Goal: Information Seeking & Learning: Learn about a topic

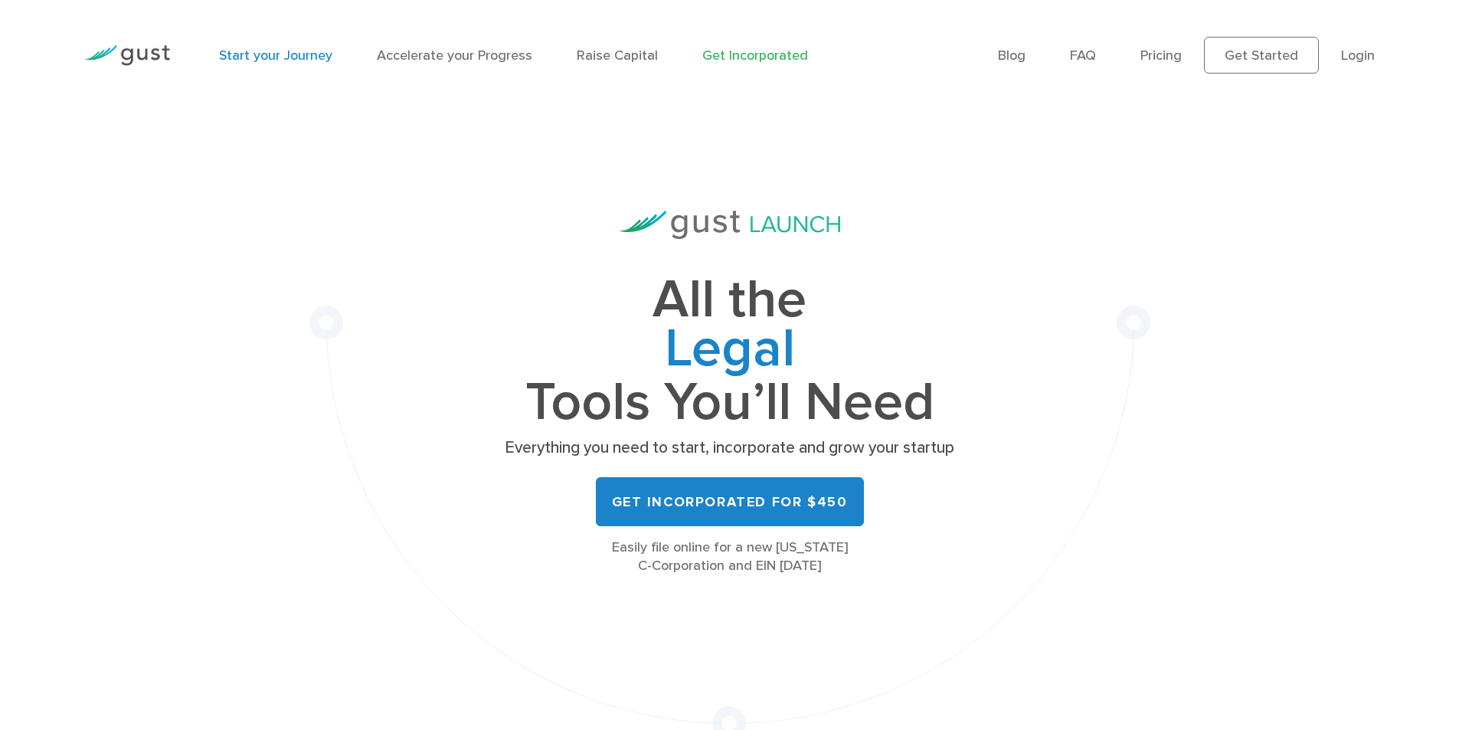
click at [272, 60] on link "Start your Journey" at bounding box center [275, 55] width 113 height 16
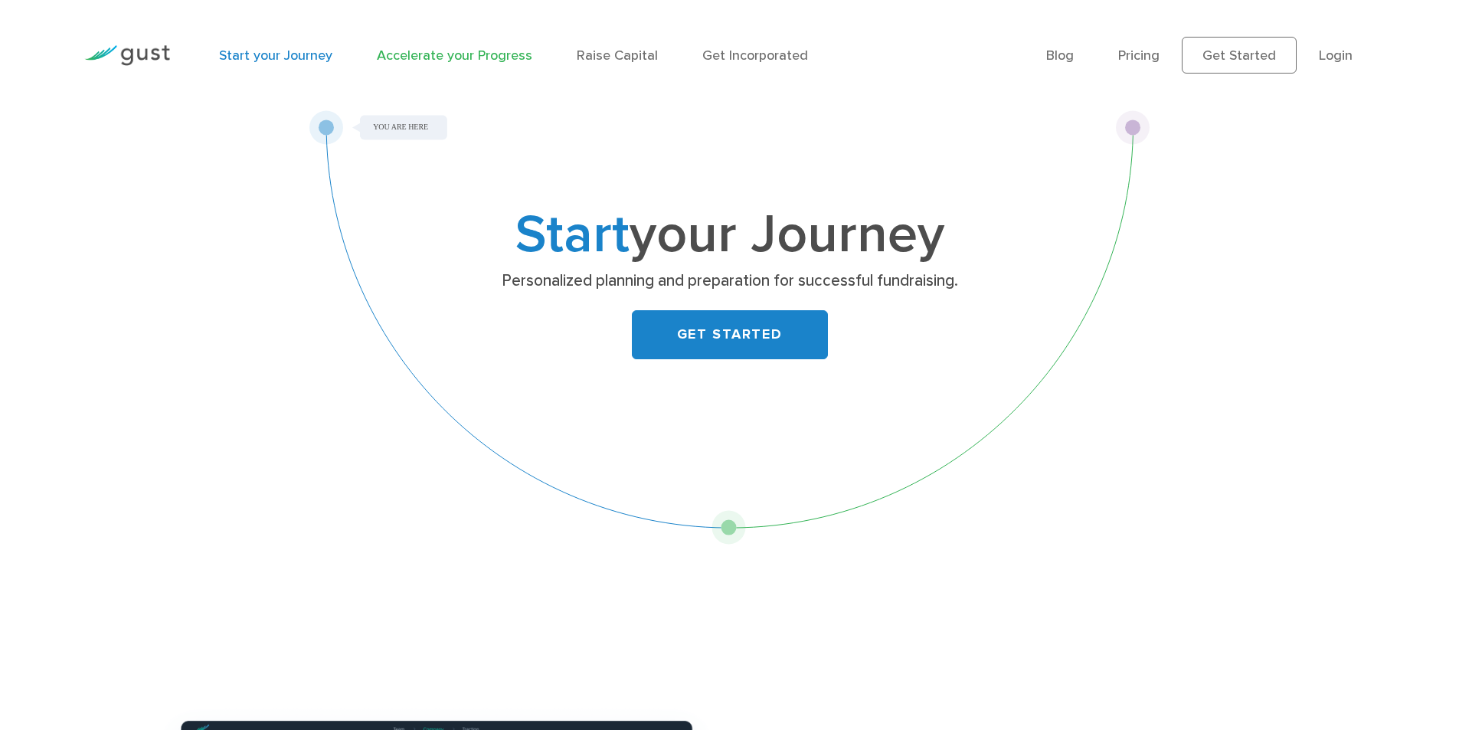
click at [449, 51] on link "Accelerate your Progress" at bounding box center [454, 55] width 155 height 16
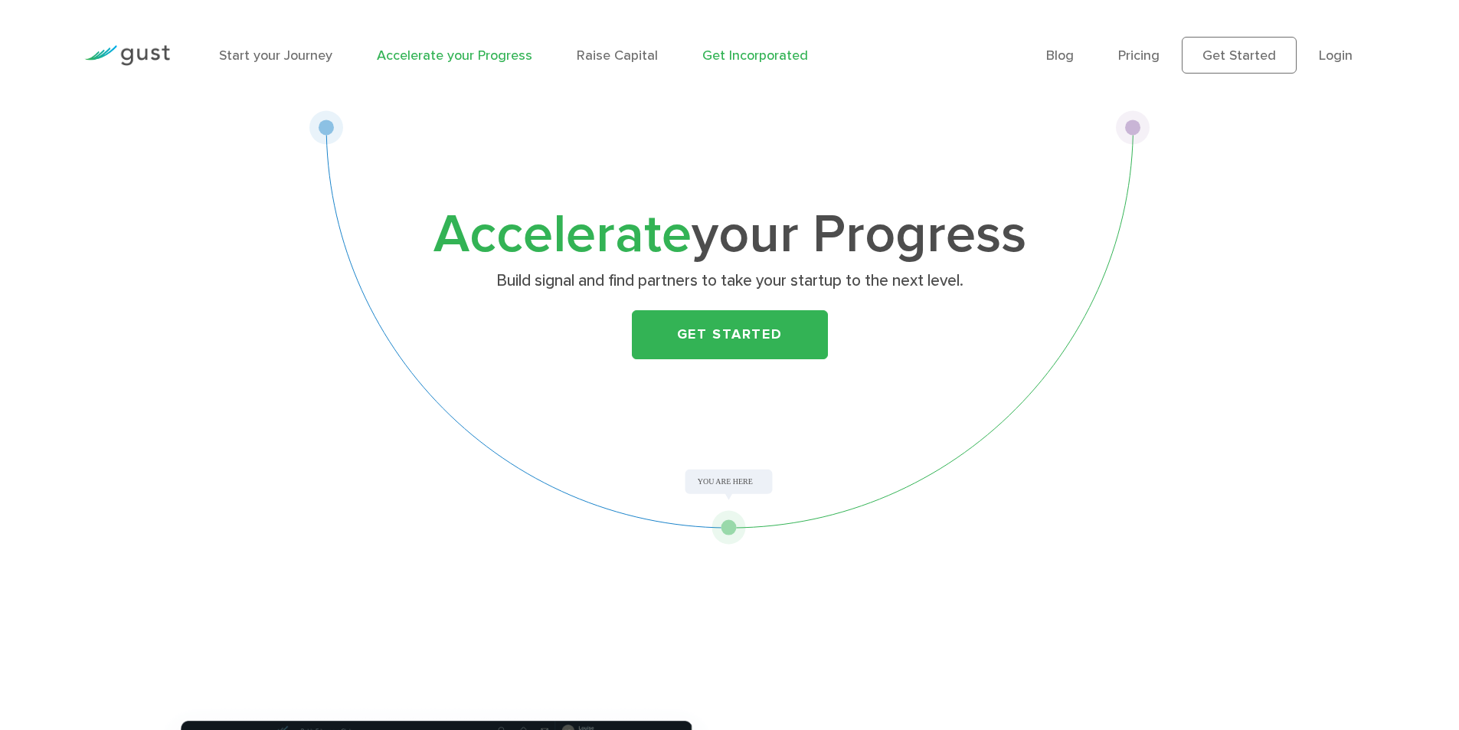
click at [743, 54] on link "Get Incorporated" at bounding box center [755, 55] width 106 height 16
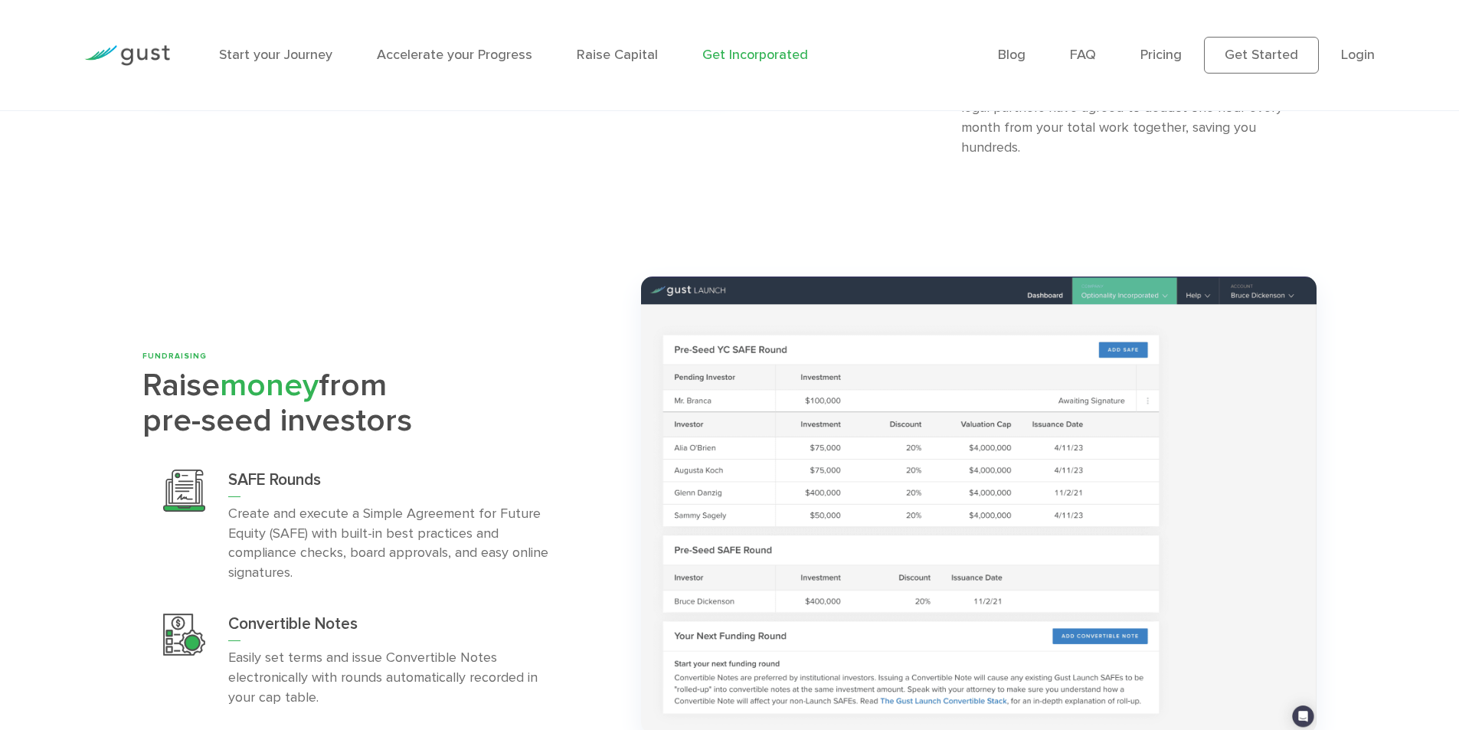
scroll to position [4155, 0]
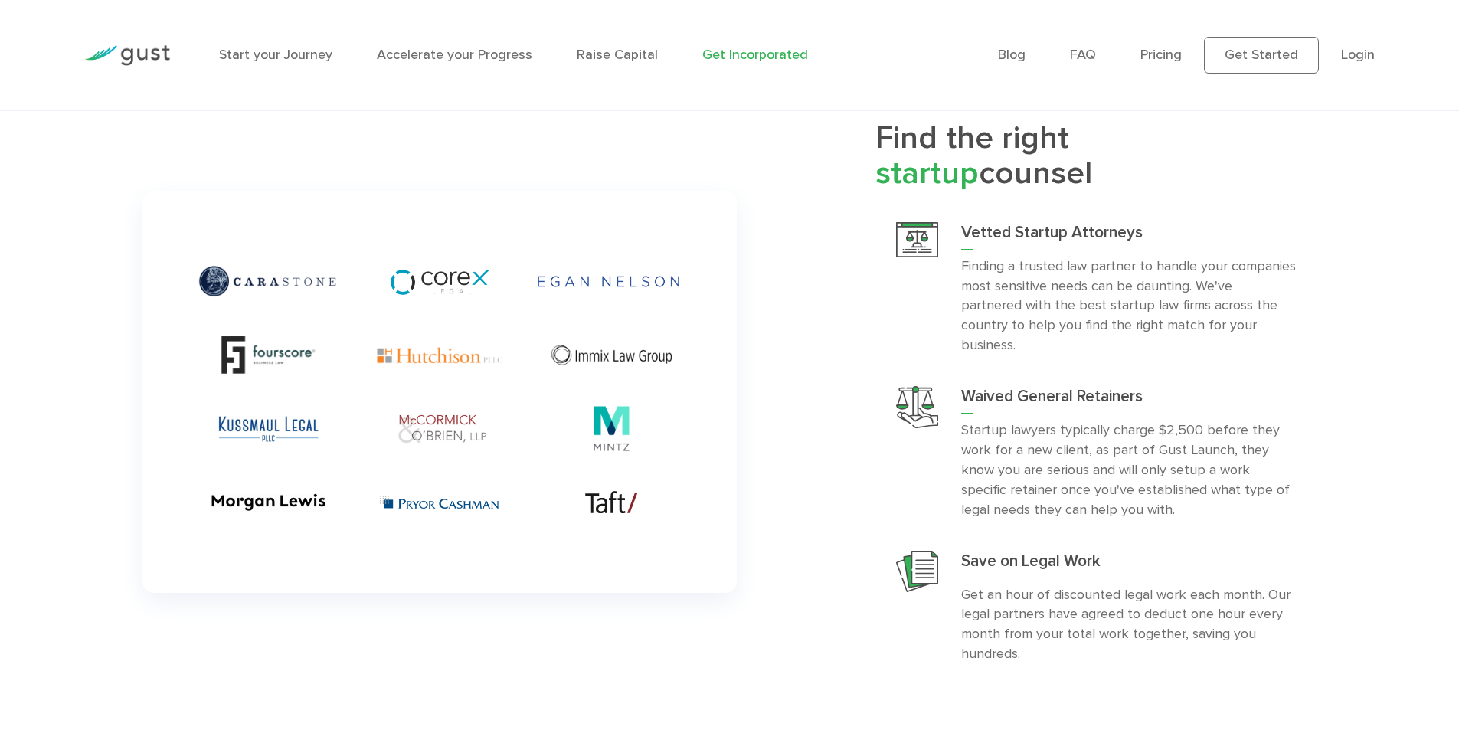
click at [156, 48] on img at bounding box center [127, 55] width 86 height 21
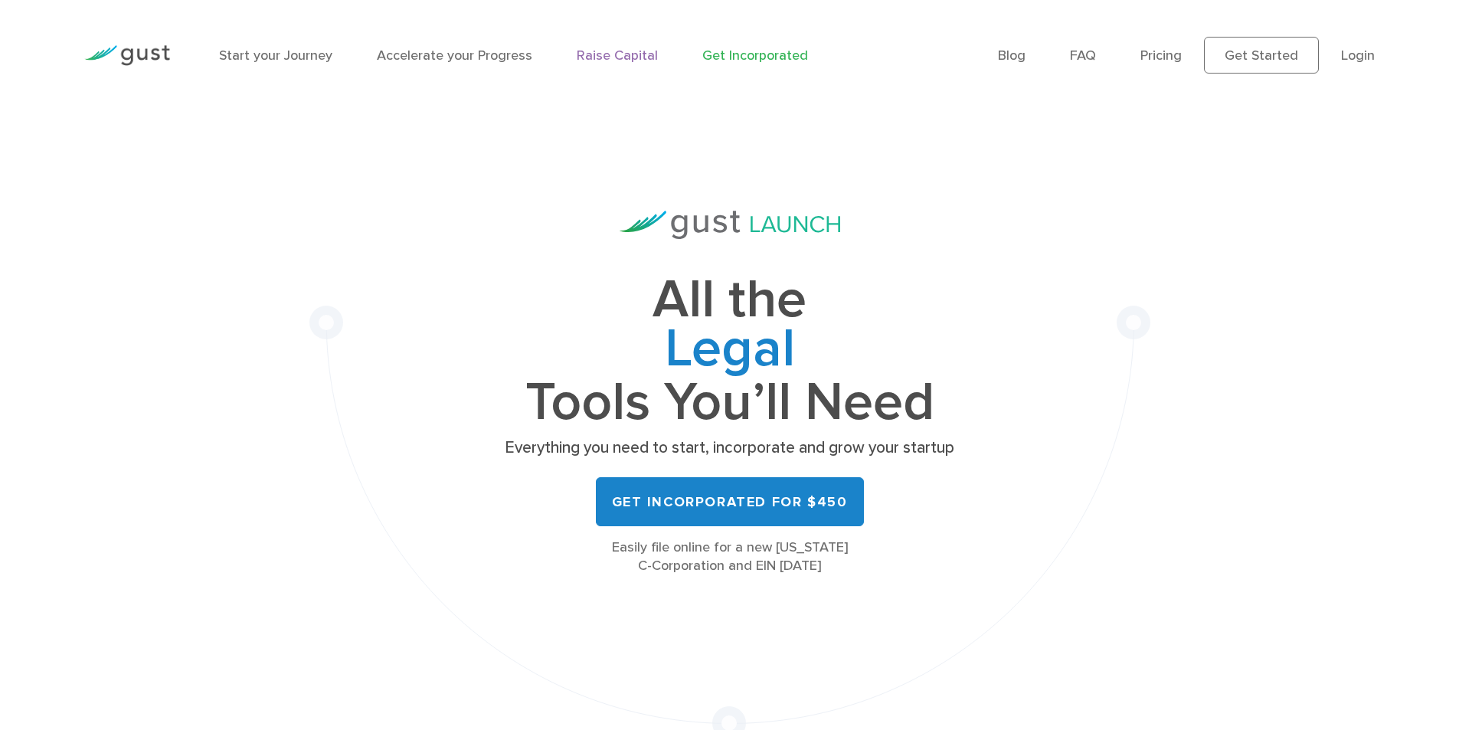
click at [590, 57] on link "Raise Capital" at bounding box center [617, 55] width 81 height 16
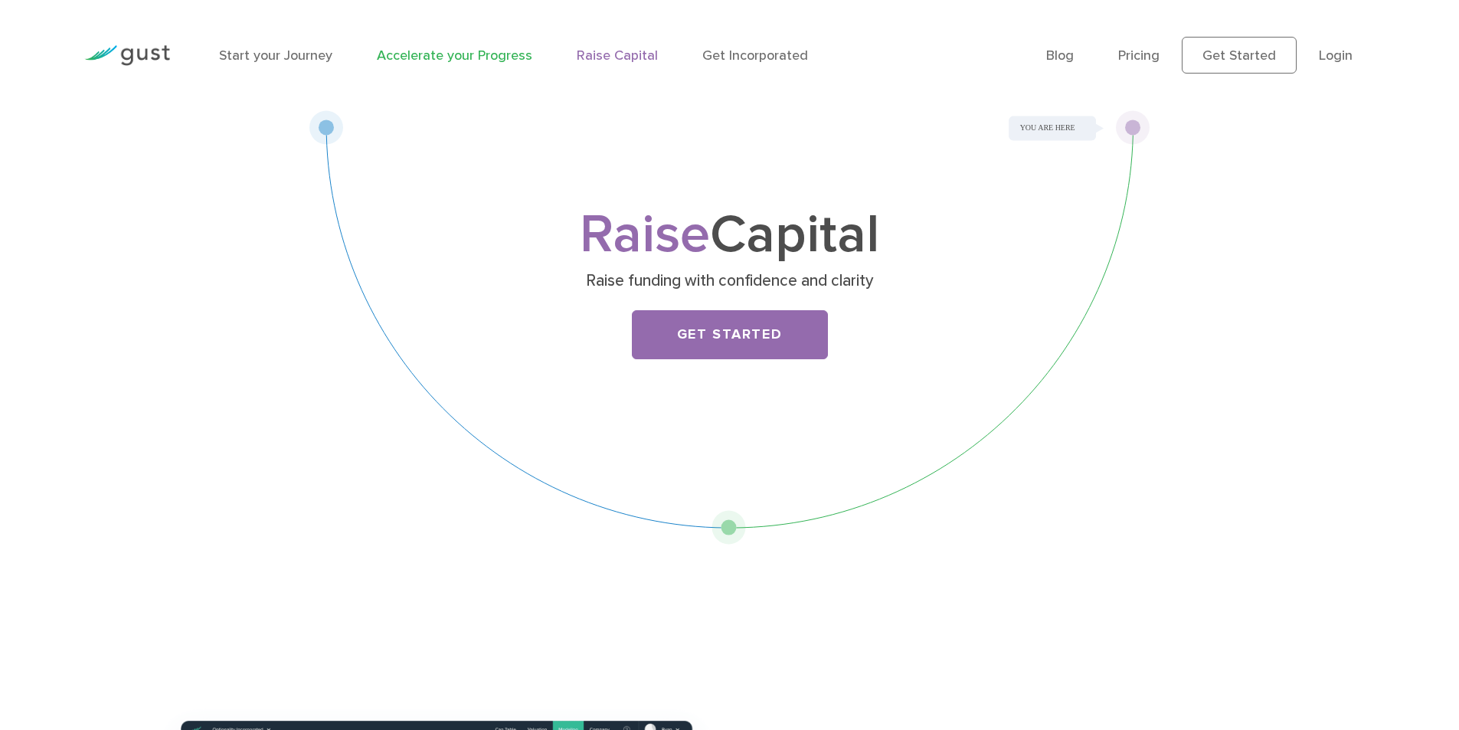
click at [485, 51] on link "Accelerate your Progress" at bounding box center [454, 55] width 155 height 16
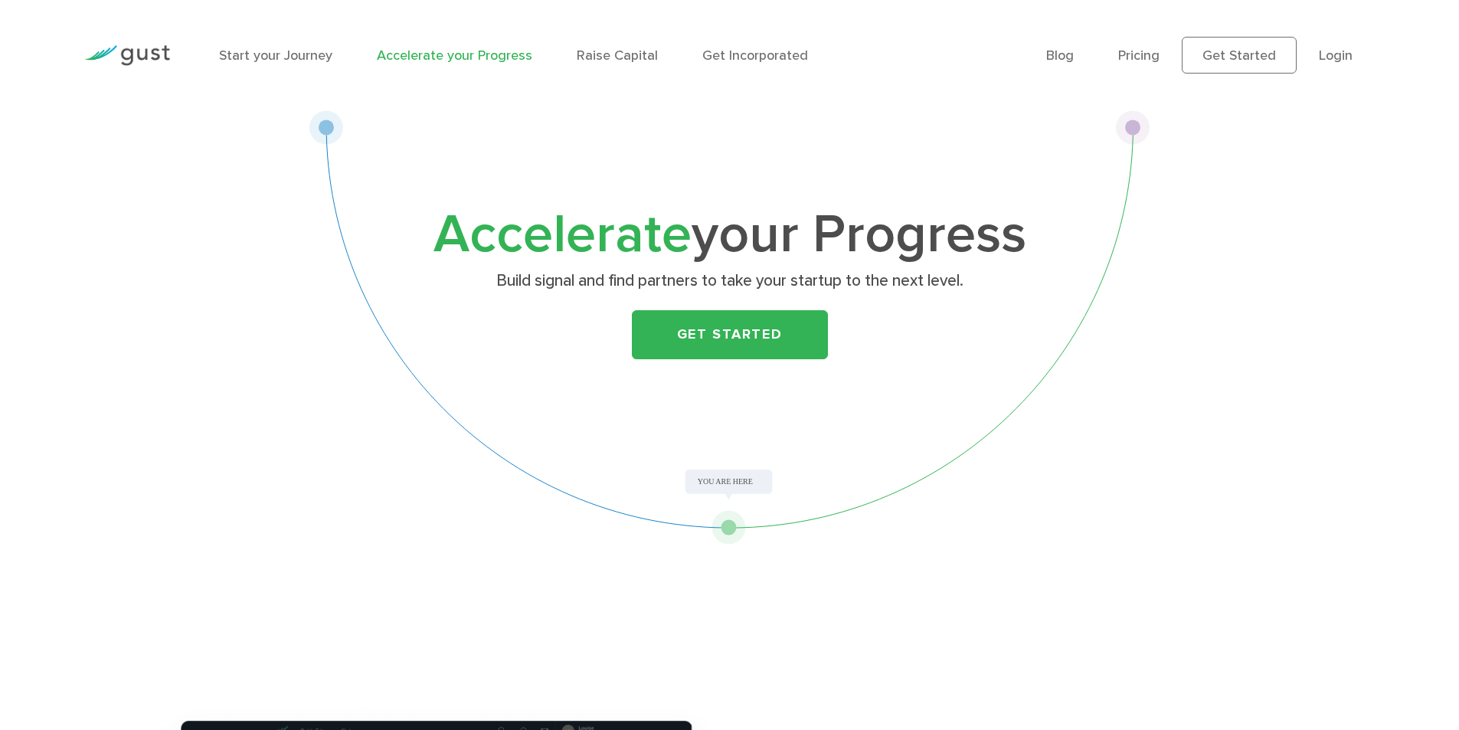
click at [316, 57] on link "Start your Journey" at bounding box center [275, 55] width 113 height 16
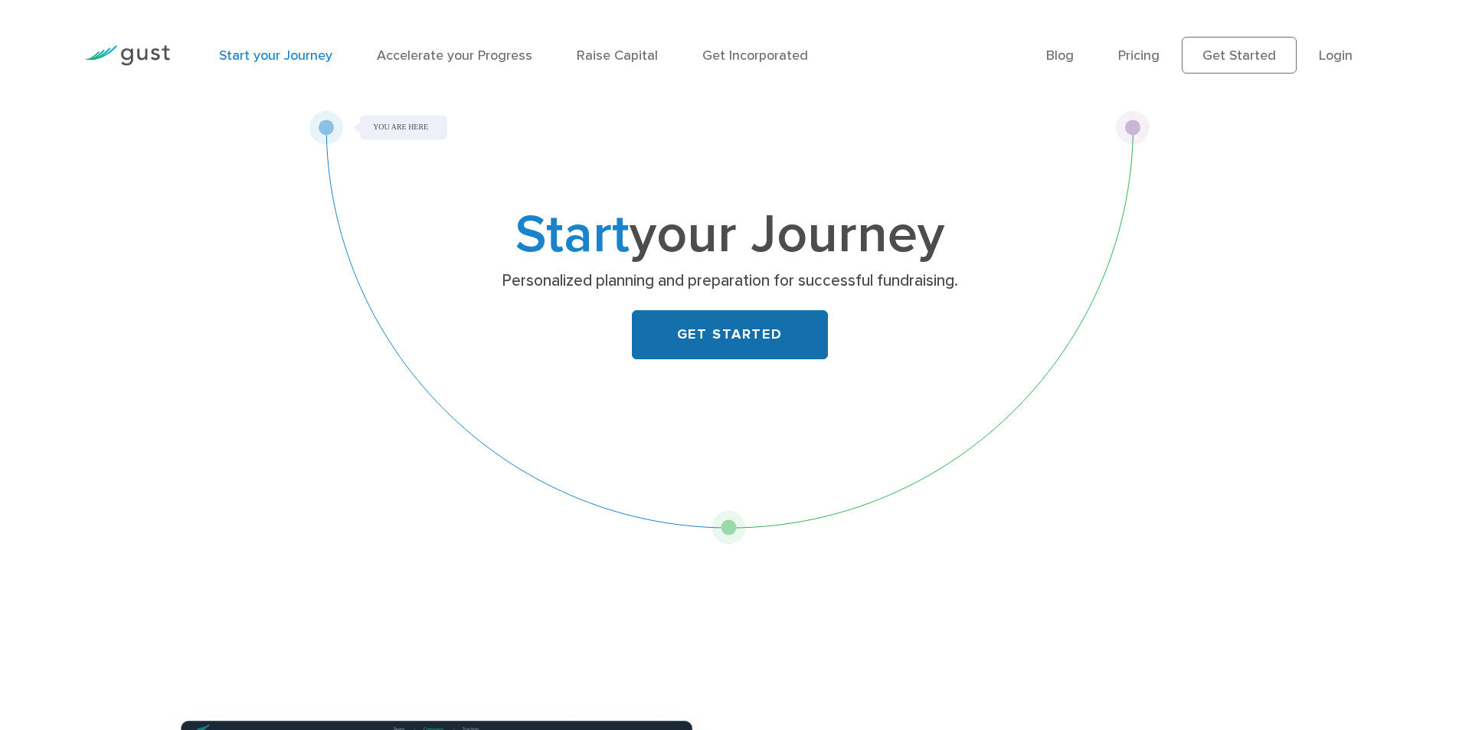
click at [734, 337] on link "GET STARTED" at bounding box center [730, 334] width 196 height 49
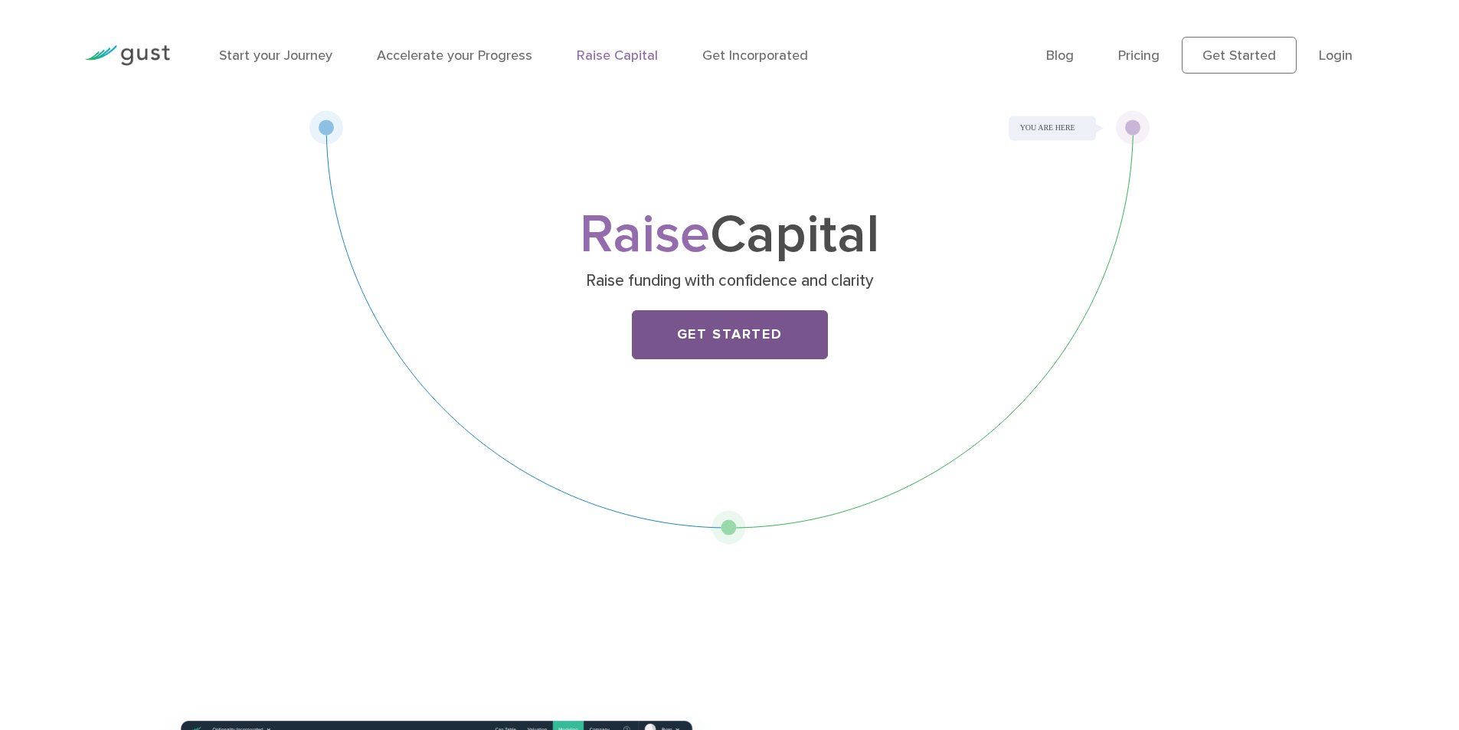
click at [741, 338] on link "Get Started" at bounding box center [730, 334] width 196 height 49
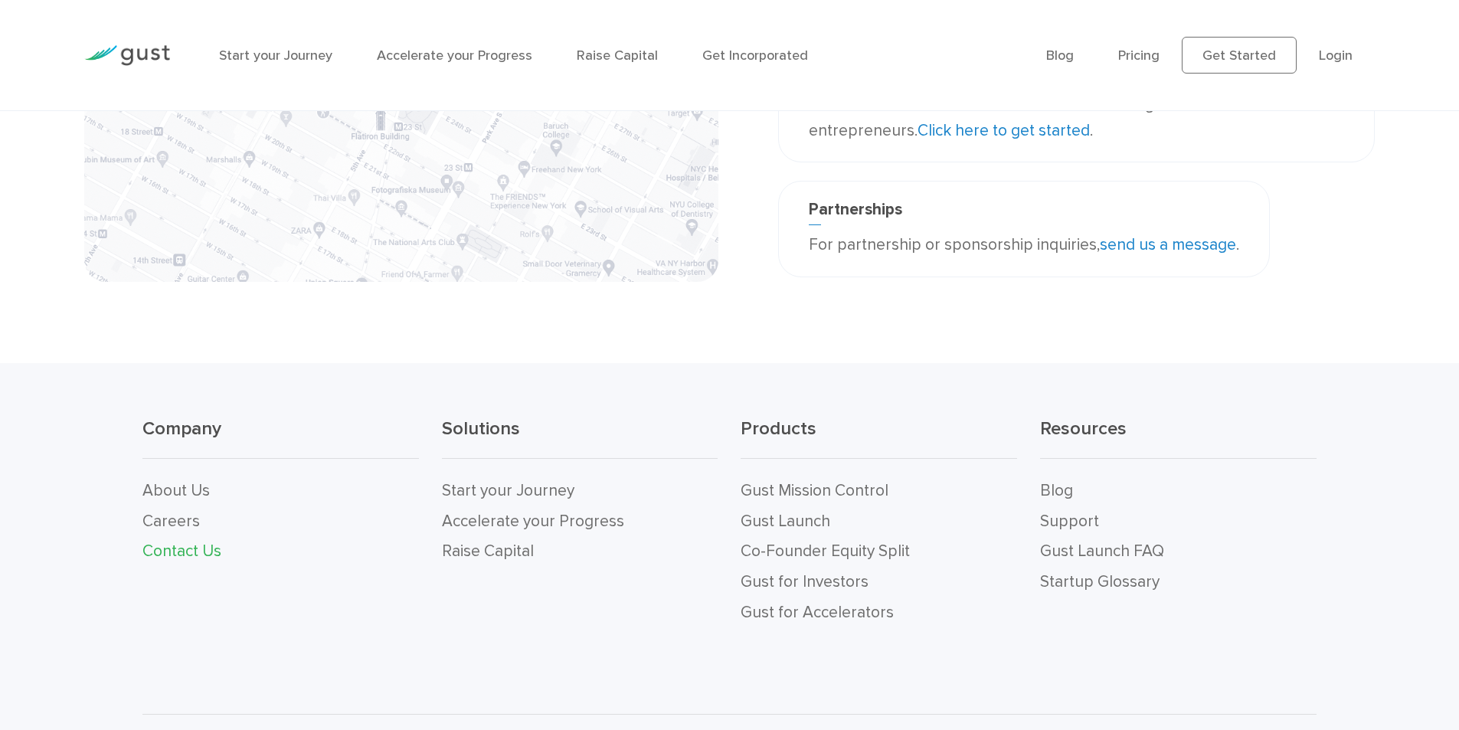
scroll to position [521, 0]
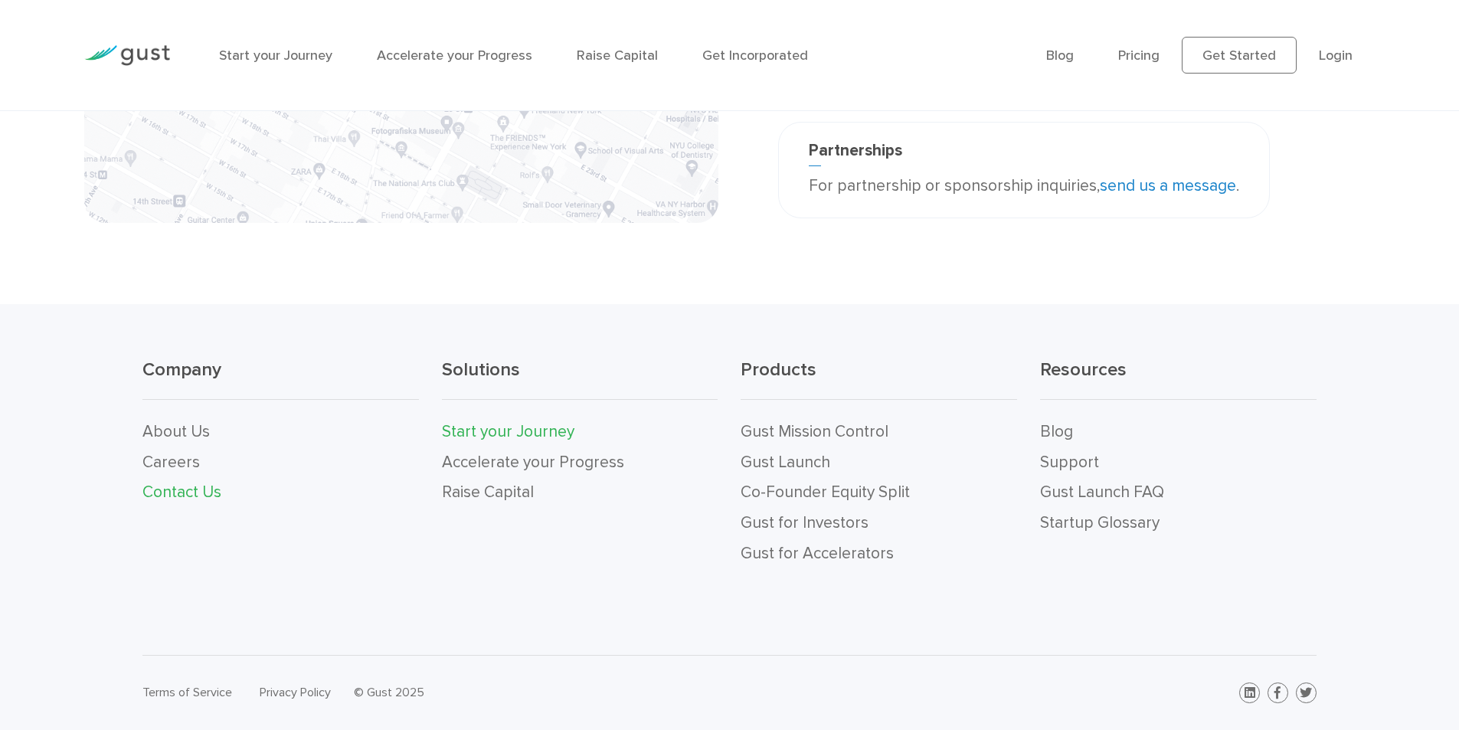
click at [534, 431] on link "Start your Journey" at bounding box center [508, 431] width 132 height 19
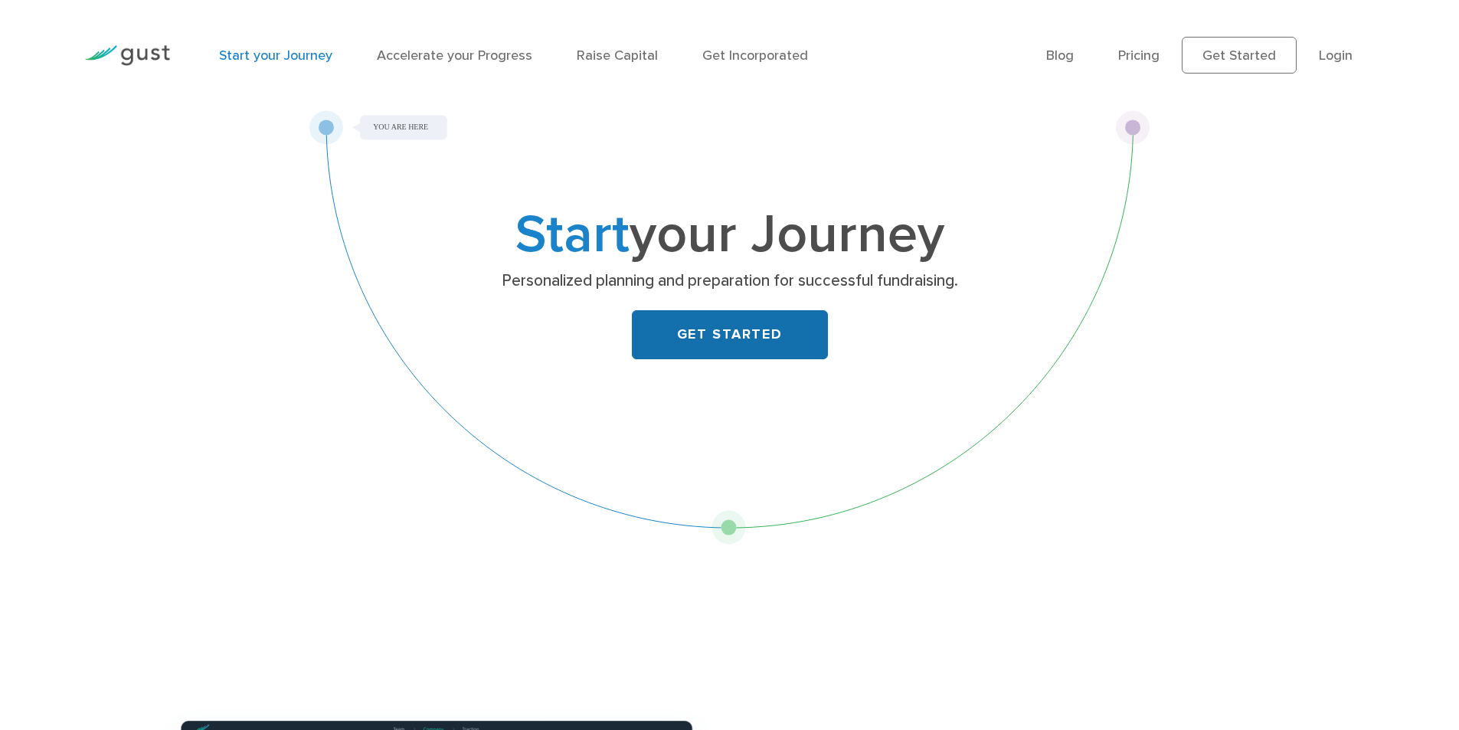
click at [735, 340] on link "GET STARTED" at bounding box center [730, 334] width 196 height 49
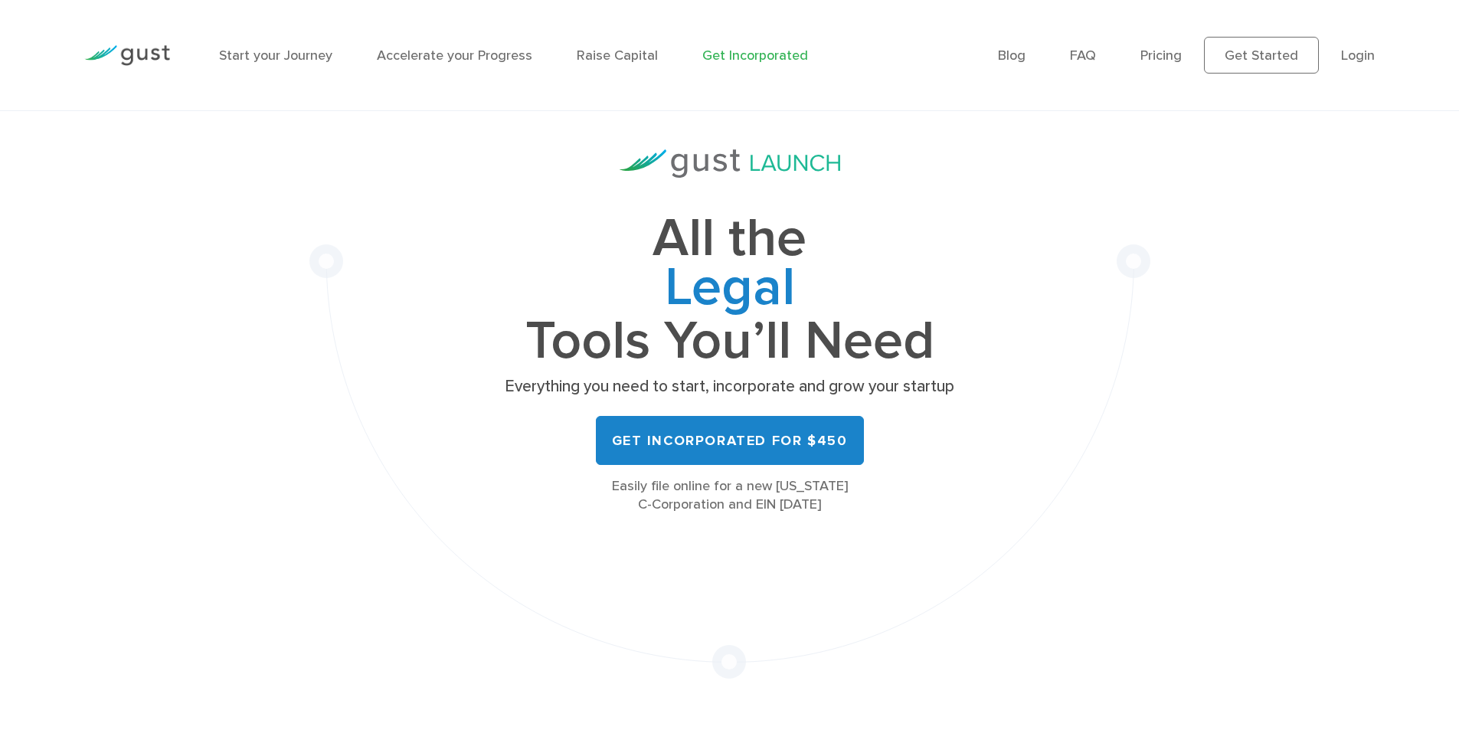
scroll to position [128, 0]
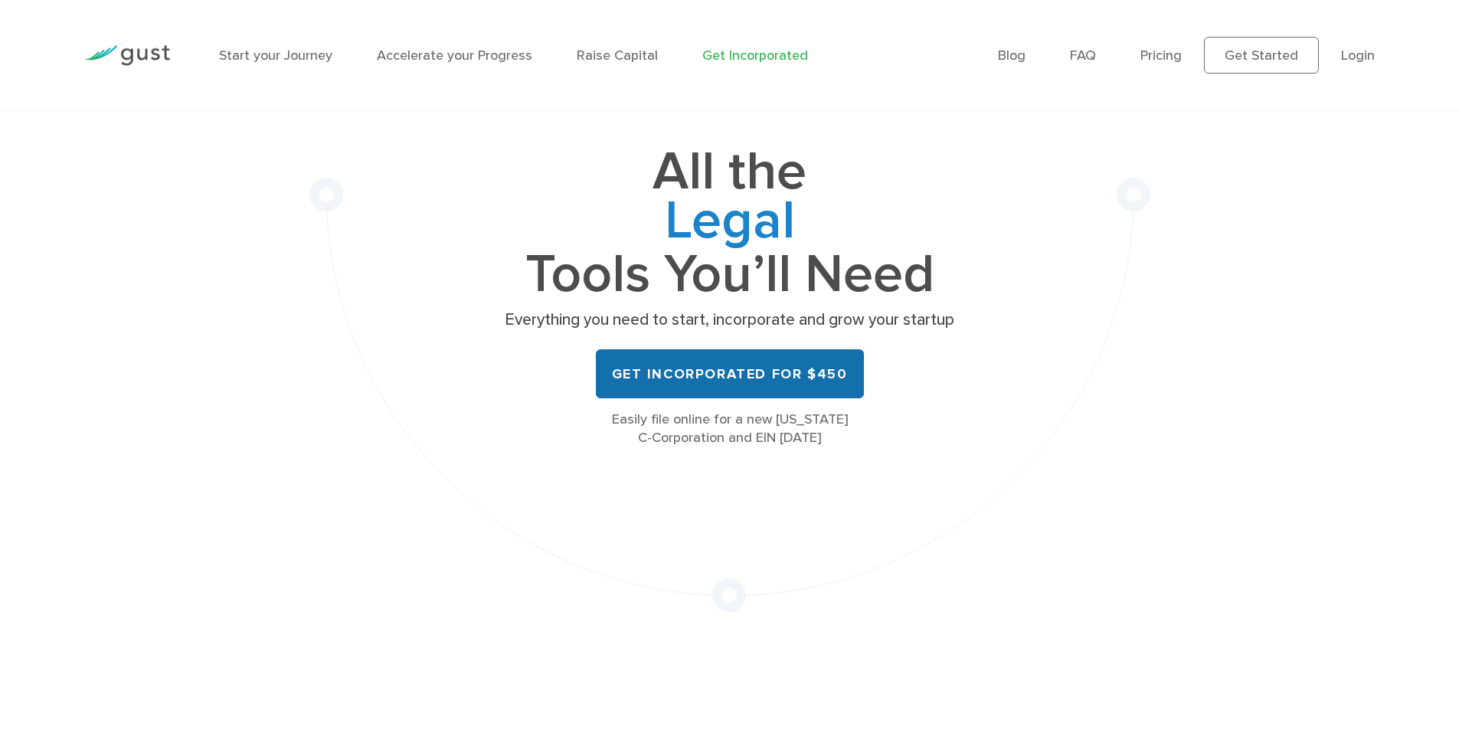
click at [773, 382] on link "Get Incorporated for $450" at bounding box center [730, 373] width 268 height 49
click at [727, 51] on link "Get Incorporated" at bounding box center [755, 55] width 106 height 16
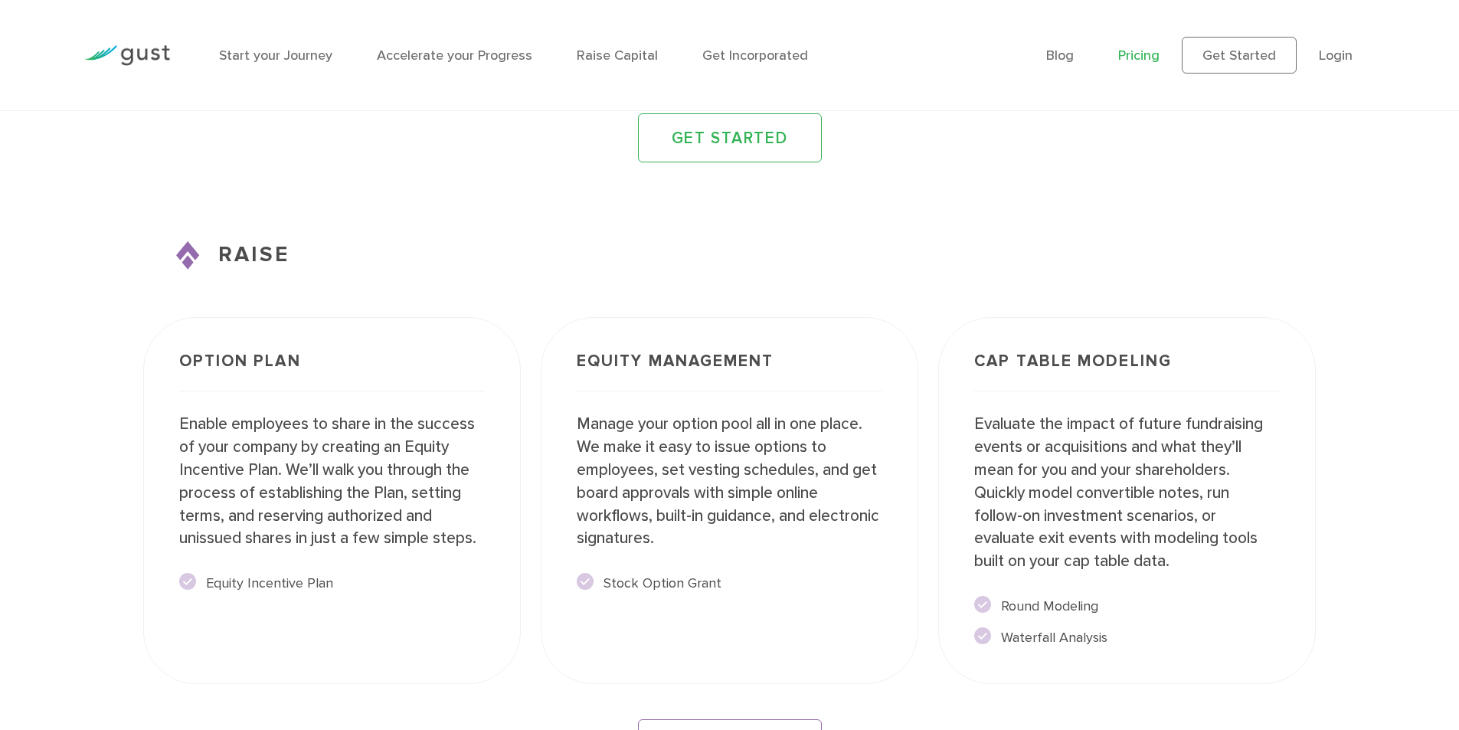
scroll to position [2981, 0]
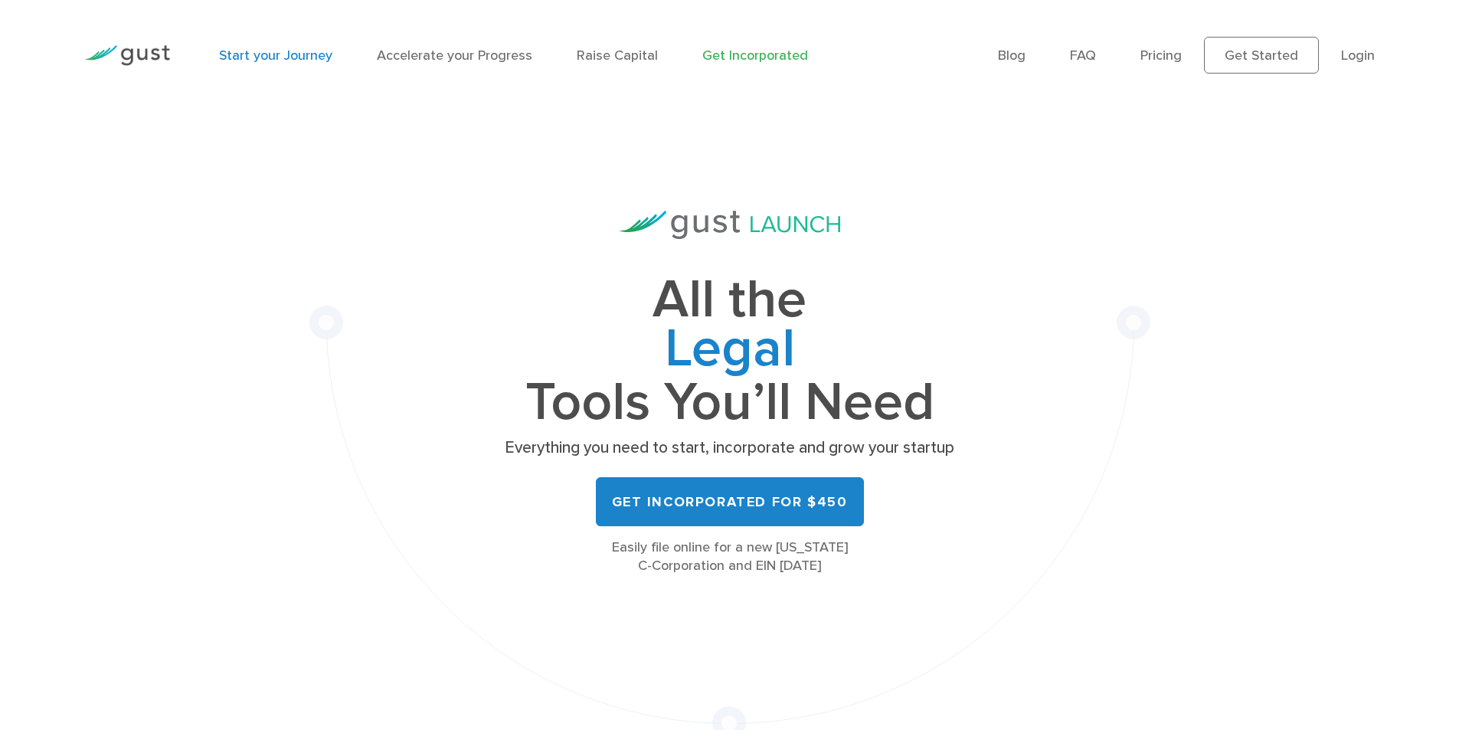
click at [245, 55] on link "Start your Journey" at bounding box center [275, 55] width 113 height 16
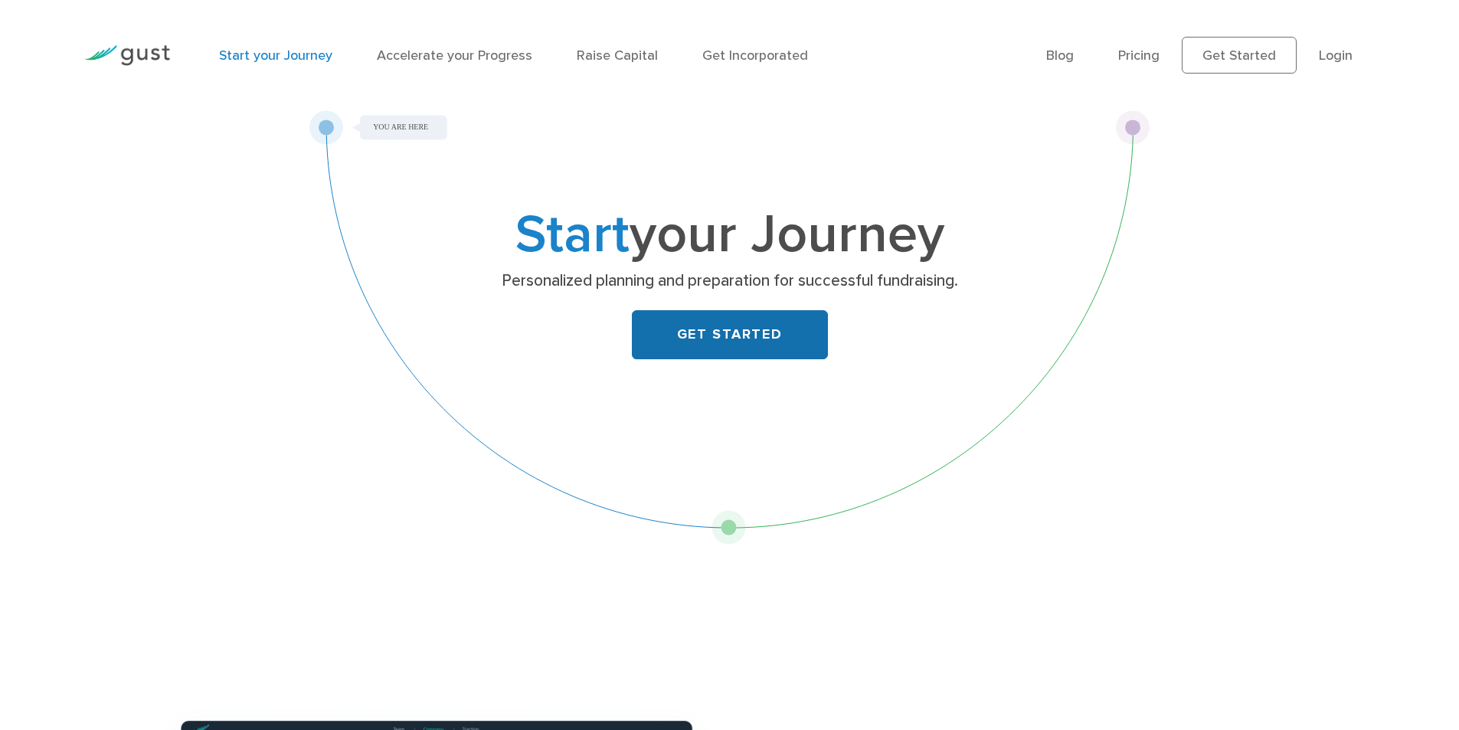
click at [741, 331] on link "GET STARTED" at bounding box center [730, 334] width 196 height 49
